Goal: Information Seeking & Learning: Learn about a topic

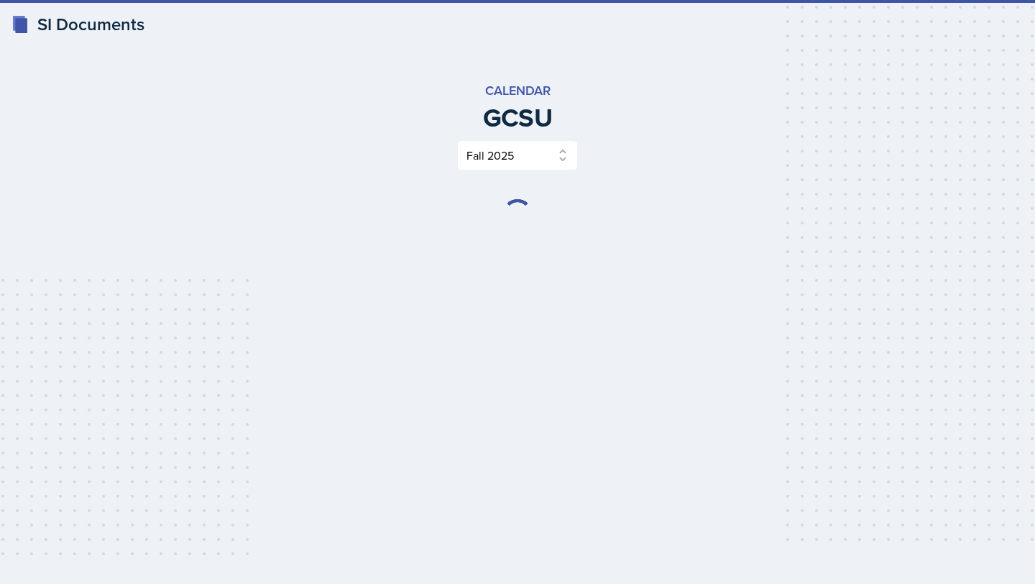
select select "986fdc3e-2246-4ffd-9cb8-78666de4ebed"
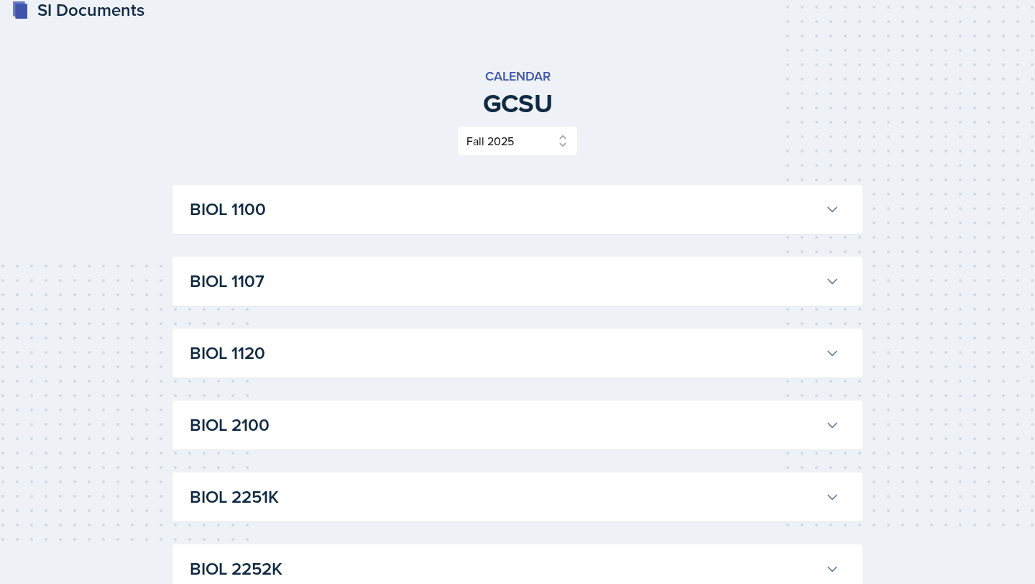
scroll to position [15, 0]
click at [508, 143] on select "Select Semester Fall 2025 Spring 2025 Fall 2024 Spring 2024 Fall 2023 Spring 20…" at bounding box center [517, 140] width 121 height 30
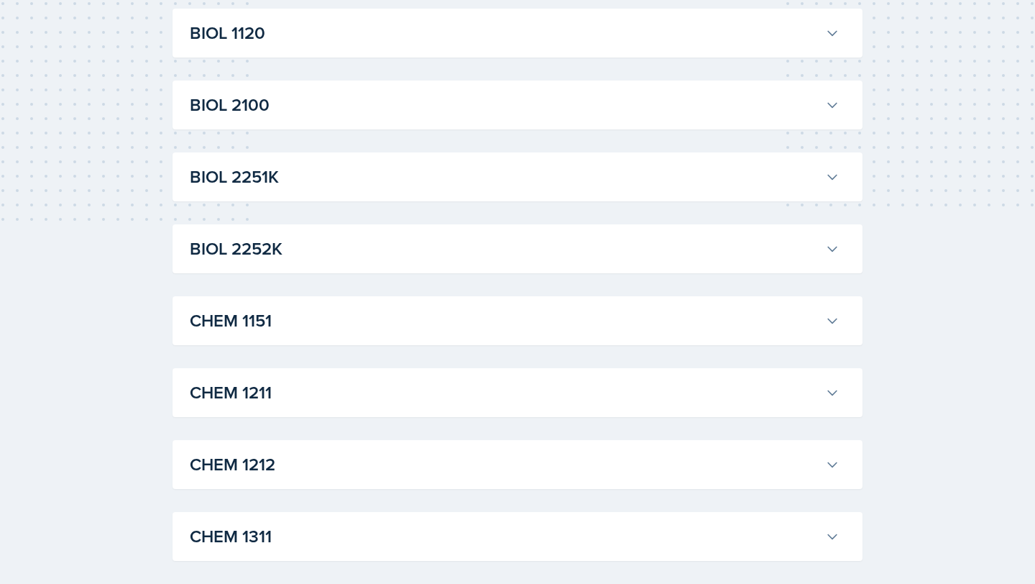
scroll to position [416, 0]
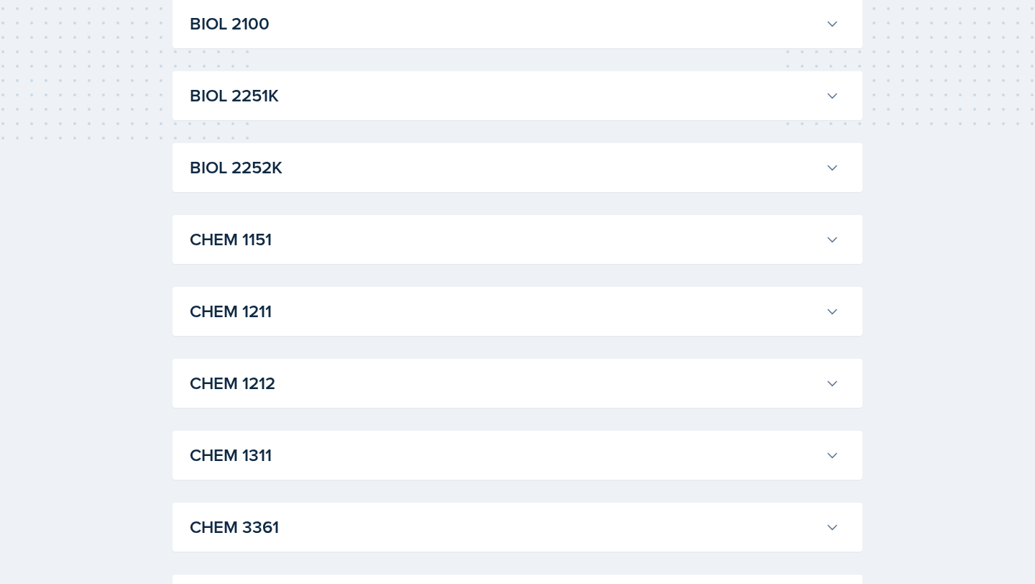
click at [549, 71] on div "BIOL 2251K [PERSON_NAME] Professor: [PERSON_NAME] Export to Google Calendar Rec…" at bounding box center [518, 95] width 690 height 49
click at [549, 81] on button "BIOL 2251K" at bounding box center [515, 96] width 656 height 32
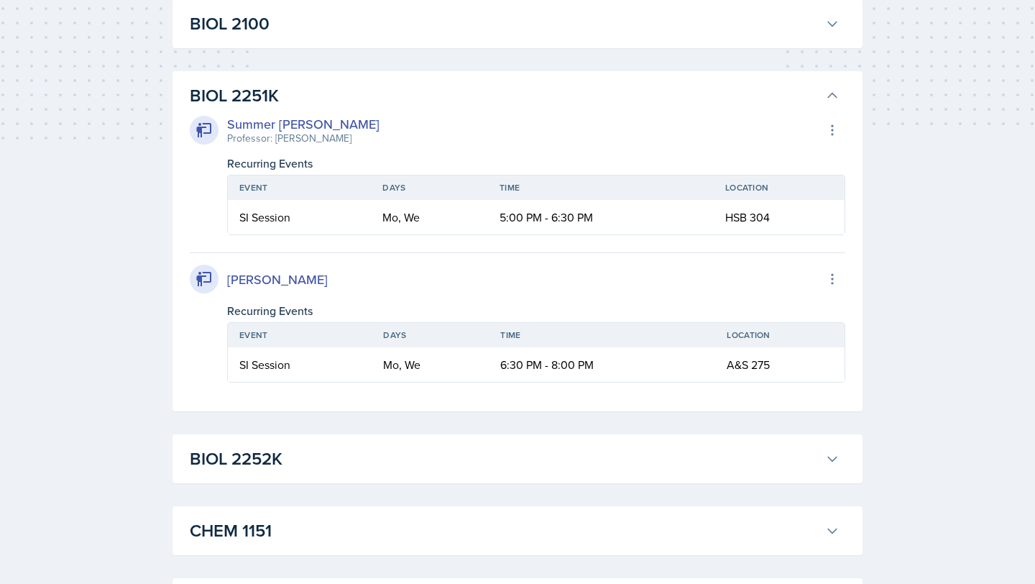
click at [549, 81] on button "BIOL 2251K" at bounding box center [515, 96] width 656 height 32
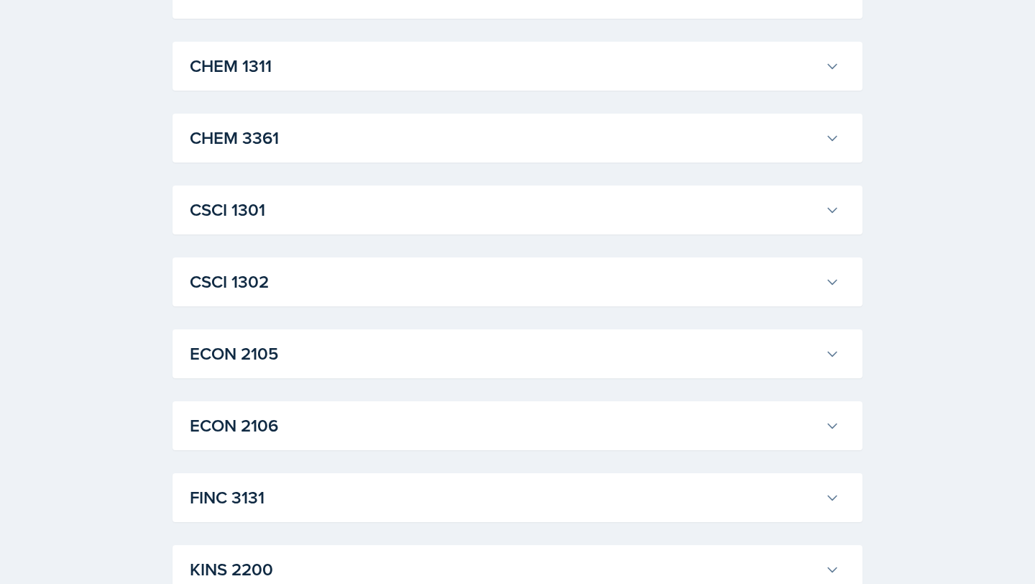
scroll to position [804, 0]
click at [467, 129] on h3 "CHEM 3361" at bounding box center [505, 139] width 630 height 26
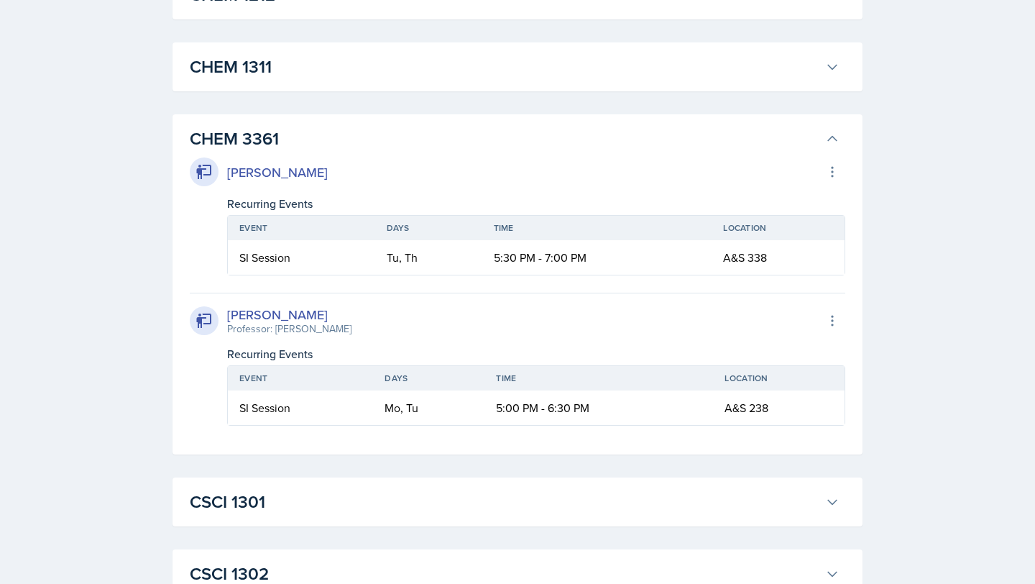
click at [449, 142] on h3 "CHEM 3361" at bounding box center [505, 139] width 630 height 26
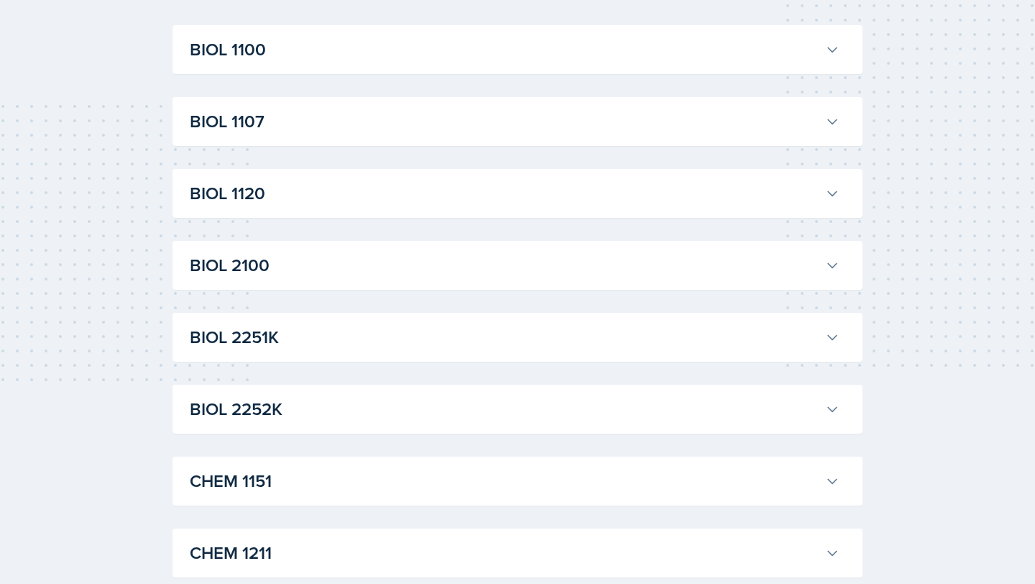
scroll to position [0, 0]
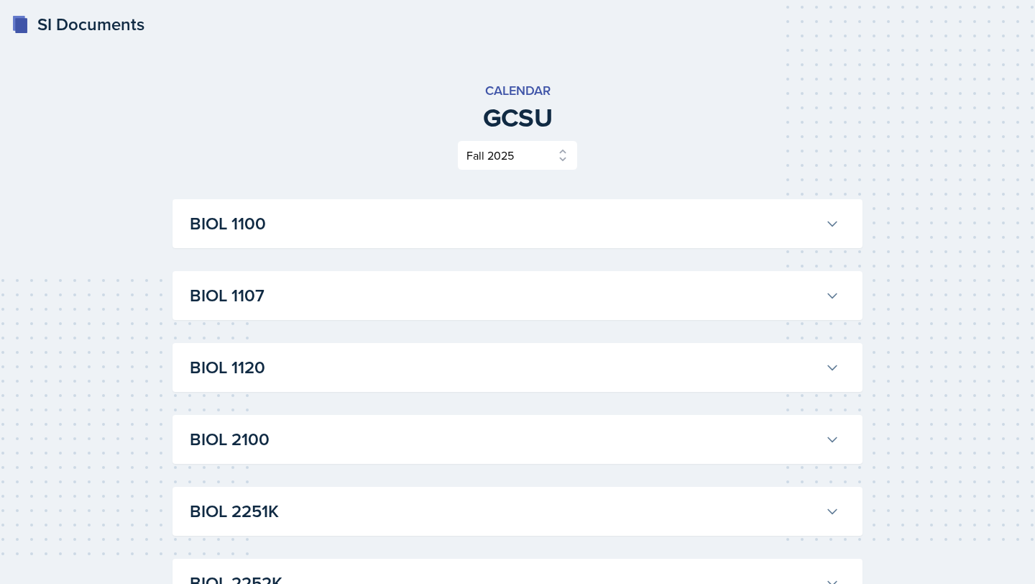
click at [424, 227] on h3 "BIOL 1100" at bounding box center [505, 224] width 630 height 26
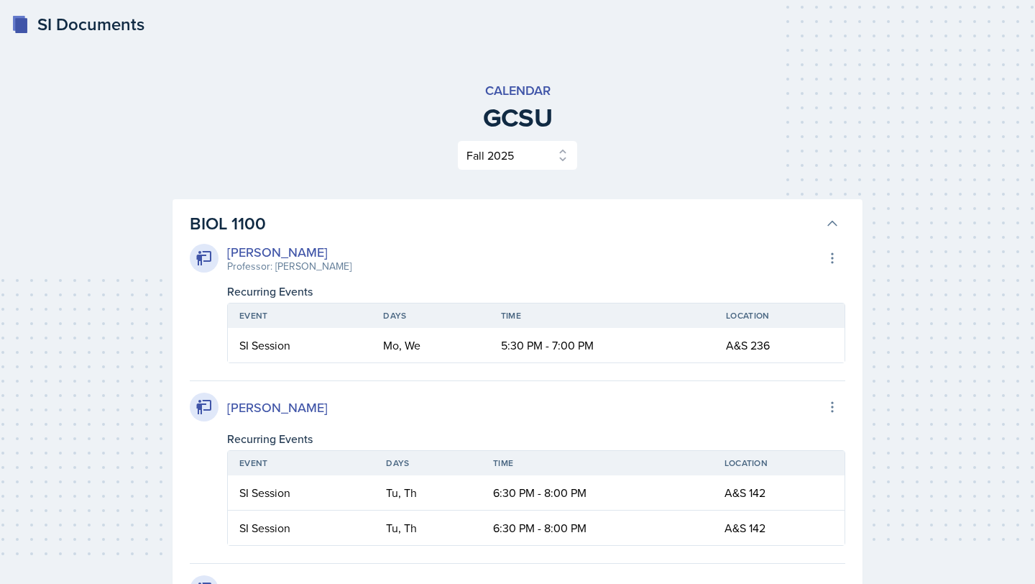
click at [424, 229] on h3 "BIOL 1100" at bounding box center [505, 224] width 630 height 26
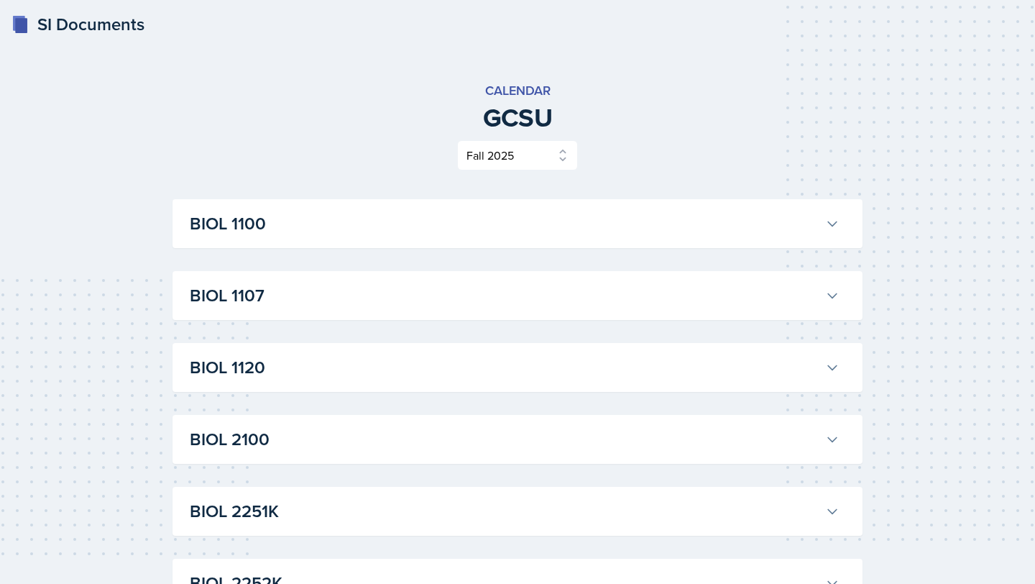
click at [500, 160] on select "Select Semester Fall 2025 Spring 2025 Fall 2024 Spring 2024 Fall 2023 Spring 20…" at bounding box center [517, 155] width 121 height 30
